Goal: Transaction & Acquisition: Subscribe to service/newsletter

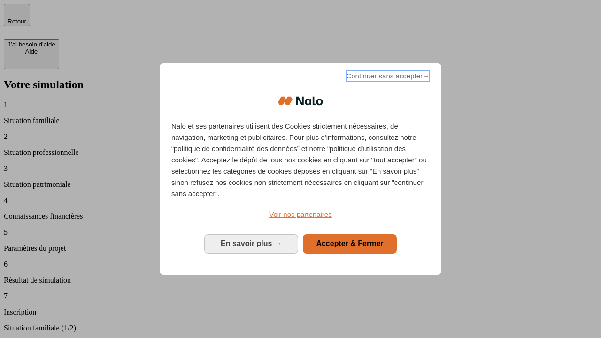
click at [387, 78] on span "Continuer sans accepter →" at bounding box center [388, 75] width 84 height 11
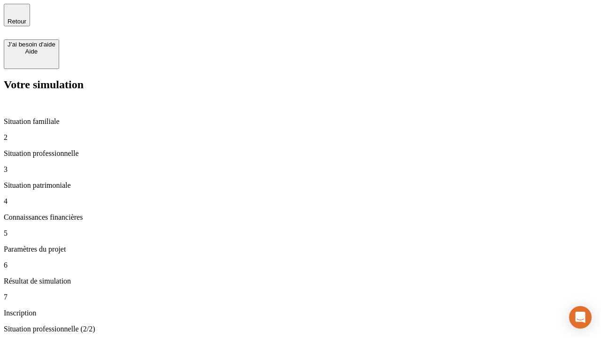
type input "30 000"
type input "40 000"
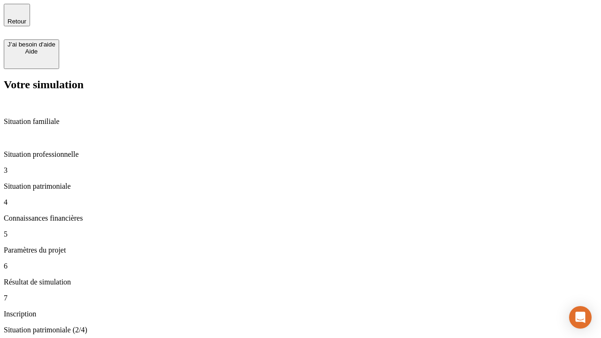
type input "1 100"
type input "20"
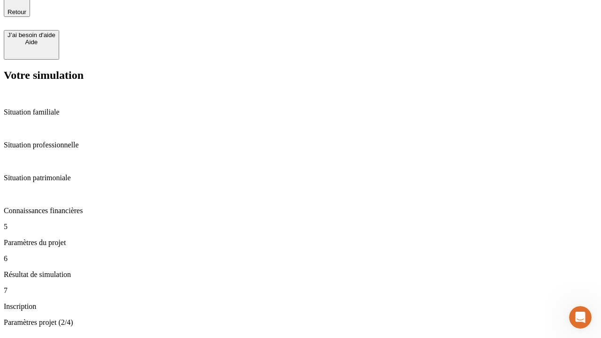
type input "40"
type input "62"
type input "50 000"
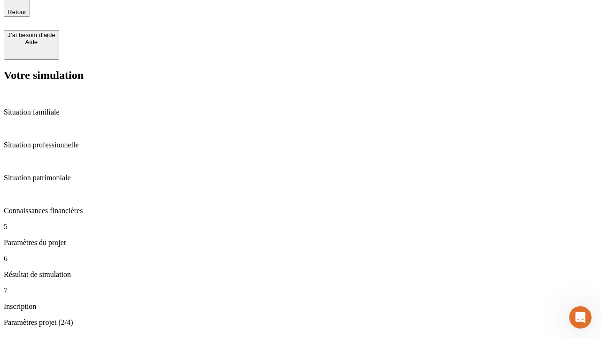
type input "640"
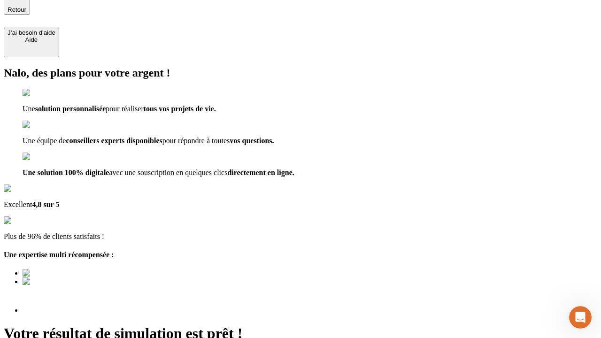
scroll to position [88, 0]
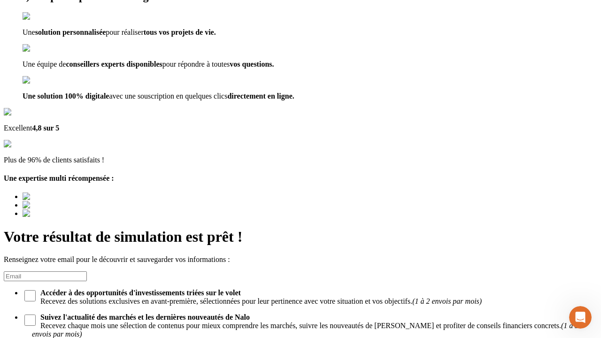
type input "[EMAIL_ADDRESS][DOMAIN_NAME]"
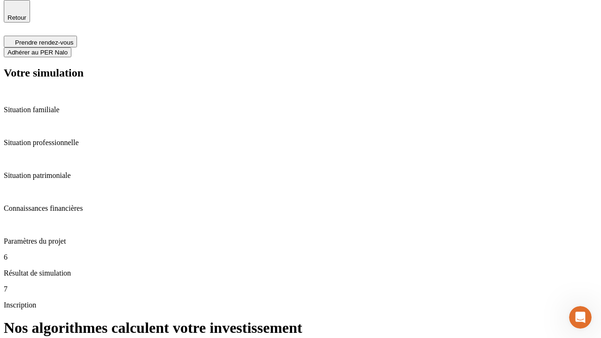
click at [68, 49] on span "Adhérer au PER Nalo" at bounding box center [38, 52] width 60 height 7
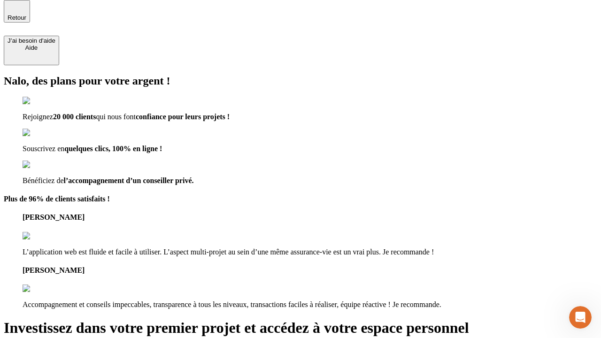
scroll to position [3, 0]
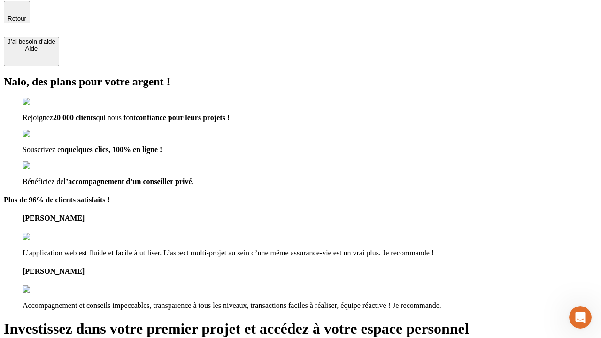
type input "[PERSON_NAME][EMAIL_ADDRESS][DOMAIN_NAME]"
